Goal: Transaction & Acquisition: Purchase product/service

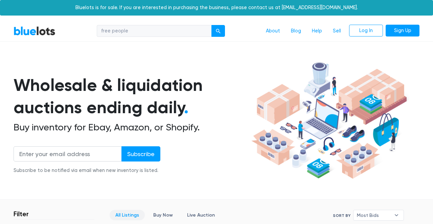
type input "free people"
click at [211, 25] on button "submit" at bounding box center [218, 31] width 14 height 12
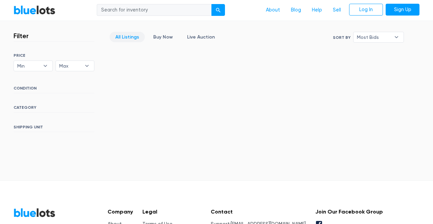
scroll to position [245, 0]
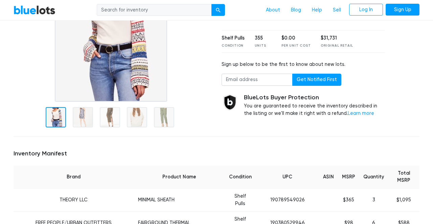
scroll to position [100, 0]
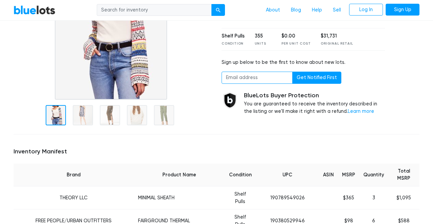
click at [261, 75] on input "email" at bounding box center [257, 78] width 71 height 12
type input "[EMAIL_ADDRESS][DOMAIN_NAME]"
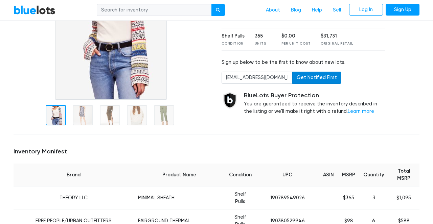
click at [309, 82] on button "Get Notified First" at bounding box center [316, 78] width 49 height 12
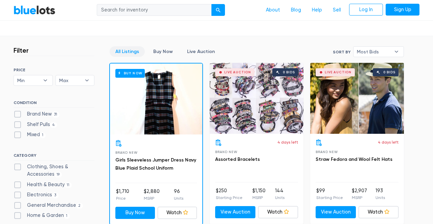
scroll to position [162, 0]
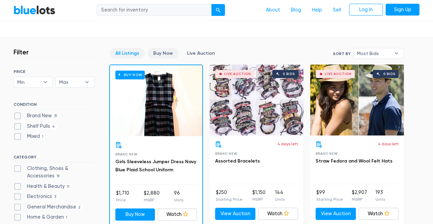
click at [164, 51] on link "Buy Now" at bounding box center [162, 53] width 31 height 10
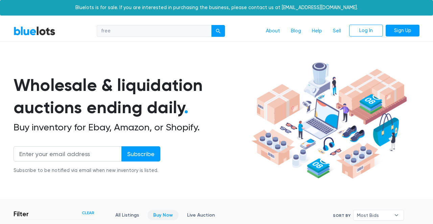
scroll to position [140, 0]
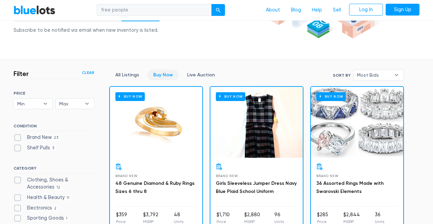
type input "free people"
click at [211, 4] on button "submit" at bounding box center [218, 10] width 14 height 12
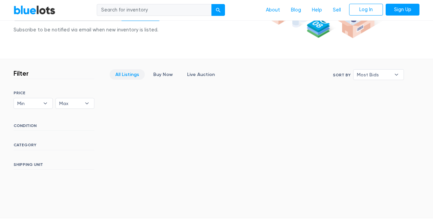
scroll to position [142, 0]
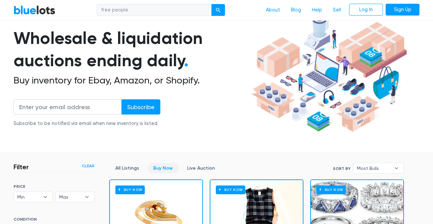
scroll to position [46, 0]
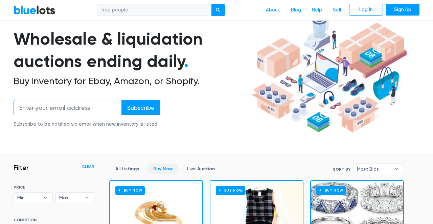
click at [88, 101] on input "email" at bounding box center [68, 107] width 108 height 15
type input "houseofcreated@gmail.com"
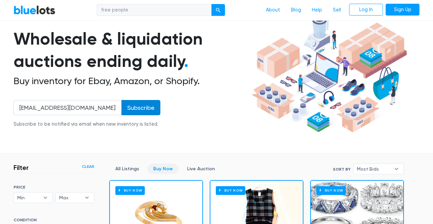
click at [139, 110] on input "Subscribe" at bounding box center [140, 107] width 39 height 15
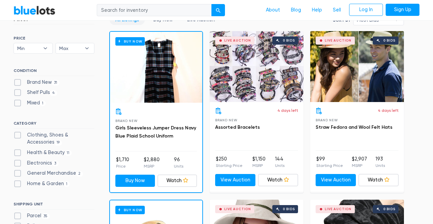
scroll to position [211, 0]
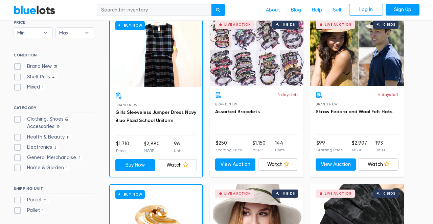
click at [20, 119] on label "Clothing, Shoes & Accessories 19" at bounding box center [54, 123] width 81 height 15
click at [18, 119] on Accessories"] "Clothing, Shoes & Accessories 19" at bounding box center [16, 118] width 4 height 4
checkbox Accessories"] "true"
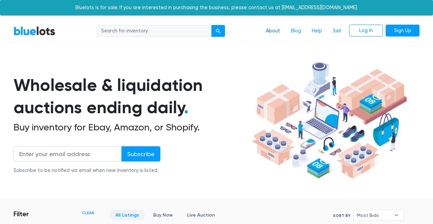
click at [278, 26] on link "About" at bounding box center [272, 31] width 25 height 13
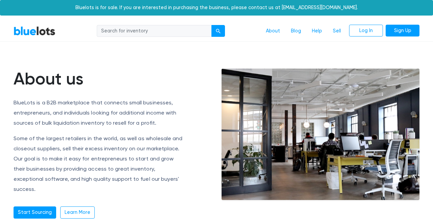
scroll to position [82, 0]
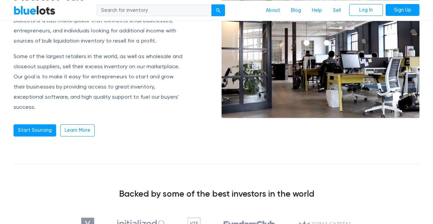
click at [50, 128] on div "About us BlueLots is a B2B marketplace that connects small businesses, entrepre…" at bounding box center [216, 108] width 416 height 245
click at [45, 124] on link "Start Sourcing" at bounding box center [35, 130] width 43 height 12
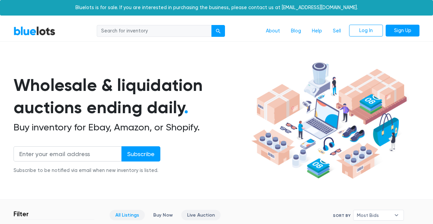
scroll to position [114, 0]
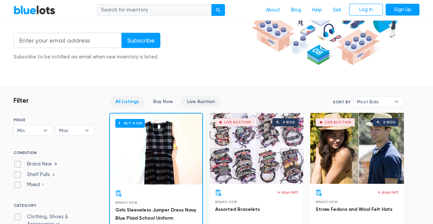
click at [210, 104] on link "Live Auction" at bounding box center [200, 101] width 39 height 10
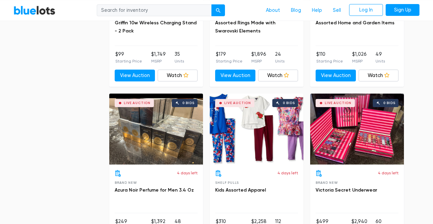
scroll to position [1305, 0]
